Goal: Task Accomplishment & Management: Manage account settings

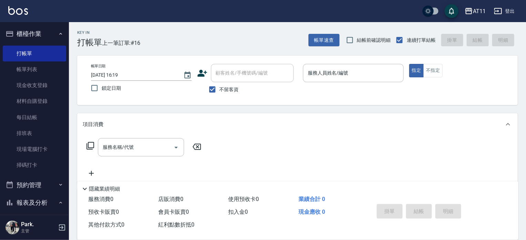
click at [381, 109] on div "Key In 打帳單 上一筆訂單:#16 帳單速查 結帳前確認明細 連續打單結帳 掛單 結帳 明細 帳單日期 2025/10/09 16:19 鎖定日期 顧客…" at bounding box center [297, 171] width 457 height 298
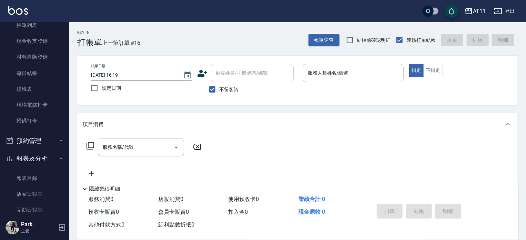
scroll to position [138, 0]
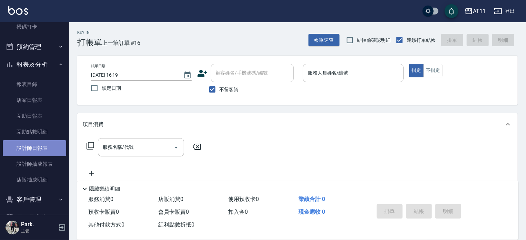
click at [37, 144] on link "設計師日報表" at bounding box center [34, 148] width 63 height 16
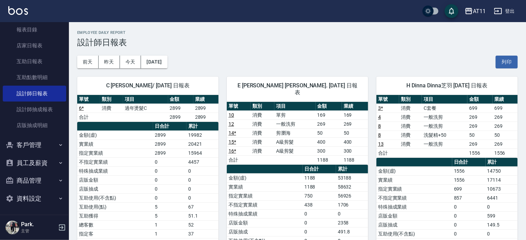
scroll to position [193, 0]
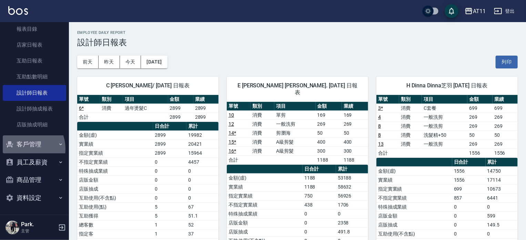
click at [24, 148] on button "客戶管理" at bounding box center [34, 144] width 63 height 18
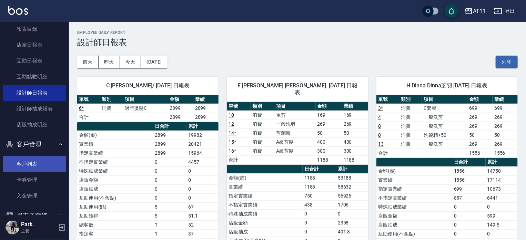
click at [41, 167] on link "客戶列表" at bounding box center [34, 164] width 63 height 16
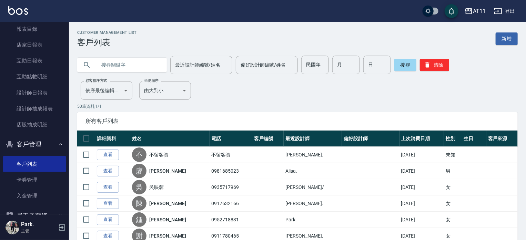
click at [112, 61] on input "text" at bounding box center [129, 65] width 65 height 19
type input "蘇"
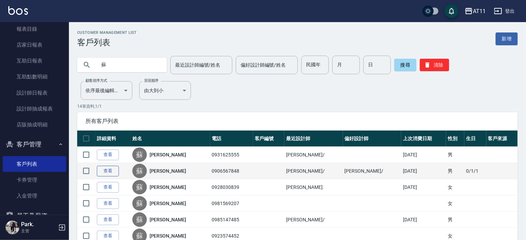
click at [105, 168] on link "查看" at bounding box center [108, 171] width 22 height 11
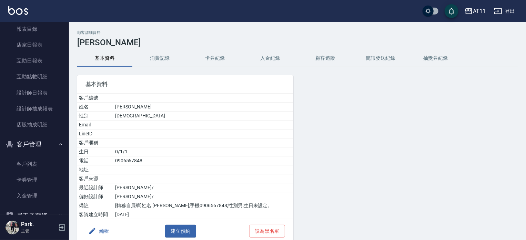
click at [272, 50] on button "入金紀錄" at bounding box center [270, 58] width 55 height 17
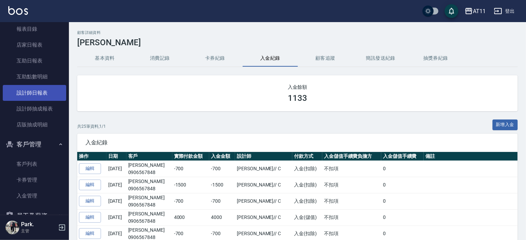
click at [33, 89] on link "設計師日報表" at bounding box center [34, 93] width 63 height 16
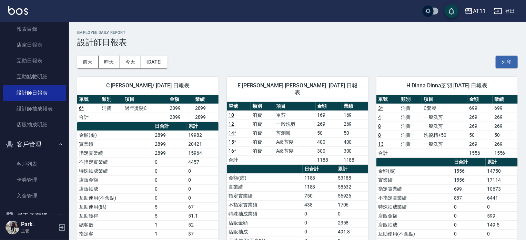
click at [9, 8] on img at bounding box center [18, 10] width 20 height 9
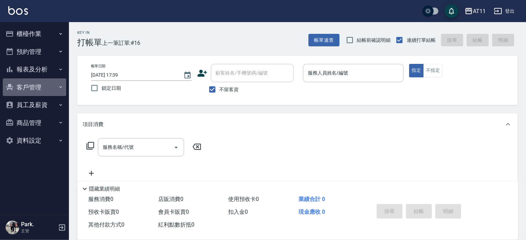
click at [41, 86] on button "客戶管理" at bounding box center [34, 87] width 63 height 18
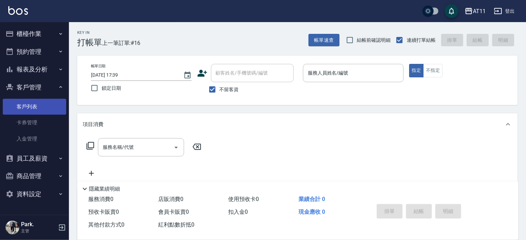
click at [47, 101] on link "客戶列表" at bounding box center [34, 107] width 63 height 16
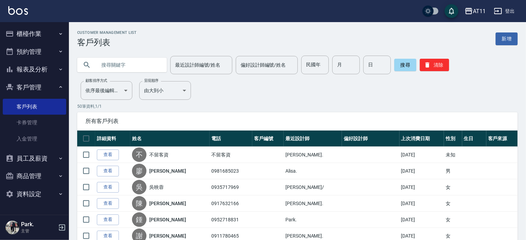
drag, startPoint x: 137, startPoint y: 71, endPoint x: 153, endPoint y: 101, distance: 33.6
click at [137, 71] on input "text" at bounding box center [129, 65] width 65 height 19
type input "葉"
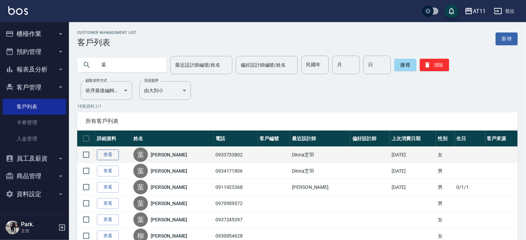
click at [108, 152] on link "查看" at bounding box center [108, 154] width 22 height 11
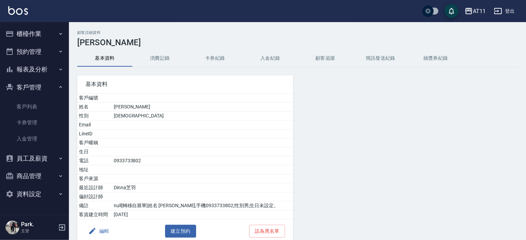
click at [269, 57] on button "入金紀錄" at bounding box center [270, 58] width 55 height 17
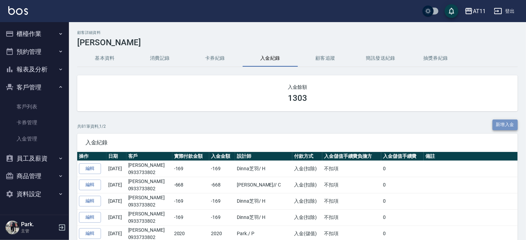
click at [514, 126] on button "新增入金" at bounding box center [506, 124] width 26 height 11
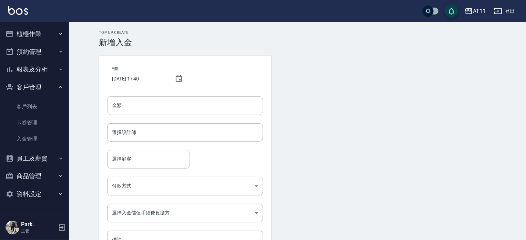
click at [130, 104] on input "金額" at bounding box center [185, 105] width 156 height 19
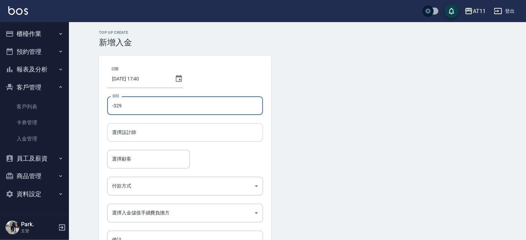
type input "-329"
click at [134, 133] on input "選擇設計師" at bounding box center [185, 132] width 150 height 12
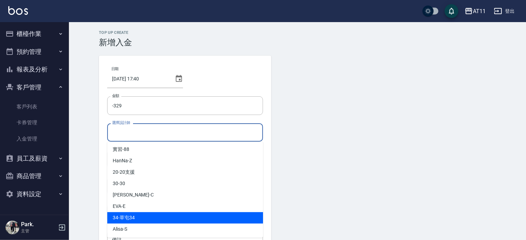
scroll to position [103, 0]
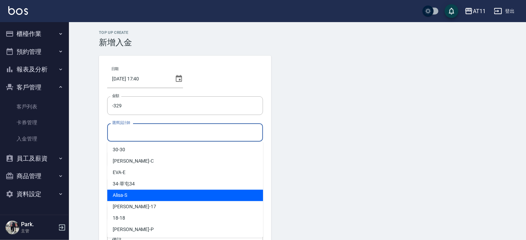
click at [128, 198] on div "Alisa -S" at bounding box center [185, 194] width 156 height 11
type input "Alisa-S"
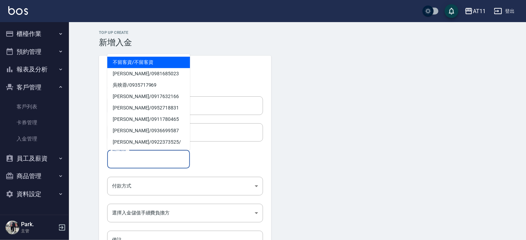
click at [122, 159] on input "選擇顧客" at bounding box center [148, 159] width 77 height 12
click at [141, 64] on span "葉盈君 / 0933733802" at bounding box center [148, 62] width 83 height 11
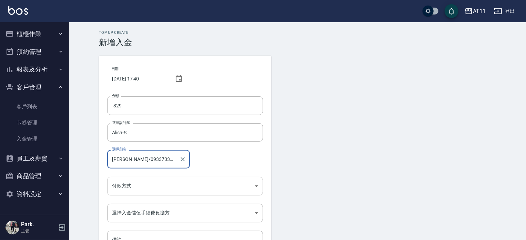
type input "葉盈君/0933733802"
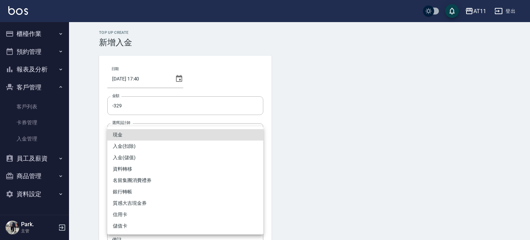
click at [121, 183] on body "AT11 登出 櫃檯作業 打帳單 帳單列表 現金收支登錄 材料自購登錄 每日結帳 排班表 現場電腦打卡 掃碼打卡 預約管理 預約管理 單日預約紀錄 單週預約紀…" at bounding box center [265, 143] width 530 height 286
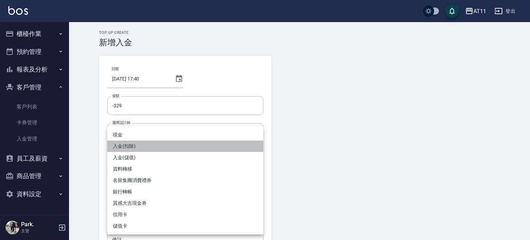
click at [136, 143] on li "入金(扣除)" at bounding box center [185, 145] width 156 height 11
type input "入金(扣除)"
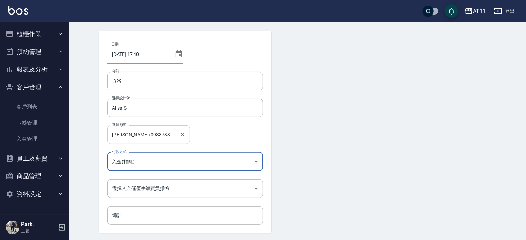
scroll to position [47, 0]
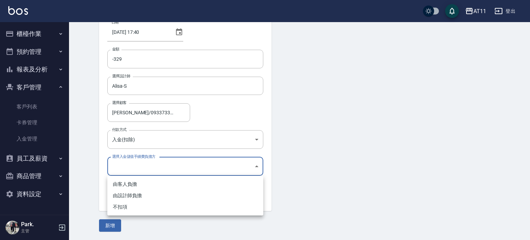
click at [138, 168] on body "AT11 登出 櫃檯作業 打帳單 帳單列表 現金收支登錄 材料自購登錄 每日結帳 排班表 現場電腦打卡 掃碼打卡 預約管理 預約管理 單日預約紀錄 單週預約紀…" at bounding box center [265, 96] width 530 height 286
click at [126, 208] on li "不扣項" at bounding box center [185, 206] width 156 height 11
type input "WITHOUTHANDLINGFEE"
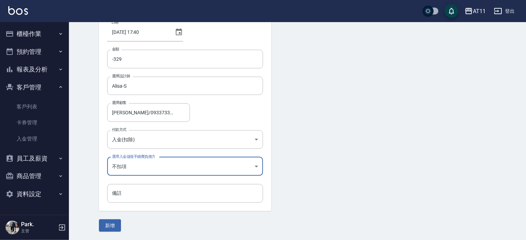
click at [110, 224] on button "新增" at bounding box center [110, 225] width 22 height 13
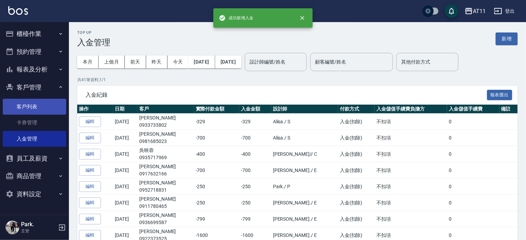
click at [34, 109] on link "客戶列表" at bounding box center [34, 107] width 63 height 16
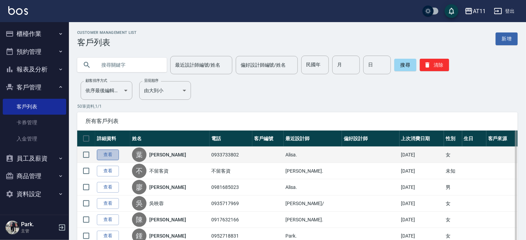
click at [111, 153] on link "查看" at bounding box center [108, 154] width 22 height 11
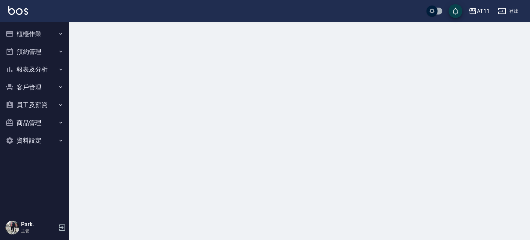
click at [267, 60] on div at bounding box center [265, 120] width 530 height 240
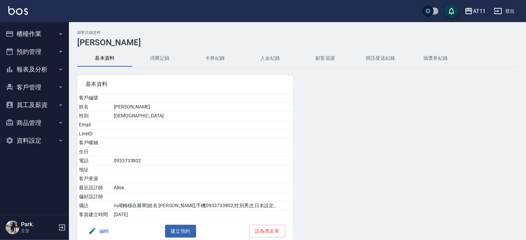
click at [268, 60] on button "入金紀錄" at bounding box center [270, 58] width 55 height 17
